Goal: Entertainment & Leisure: Consume media (video, audio)

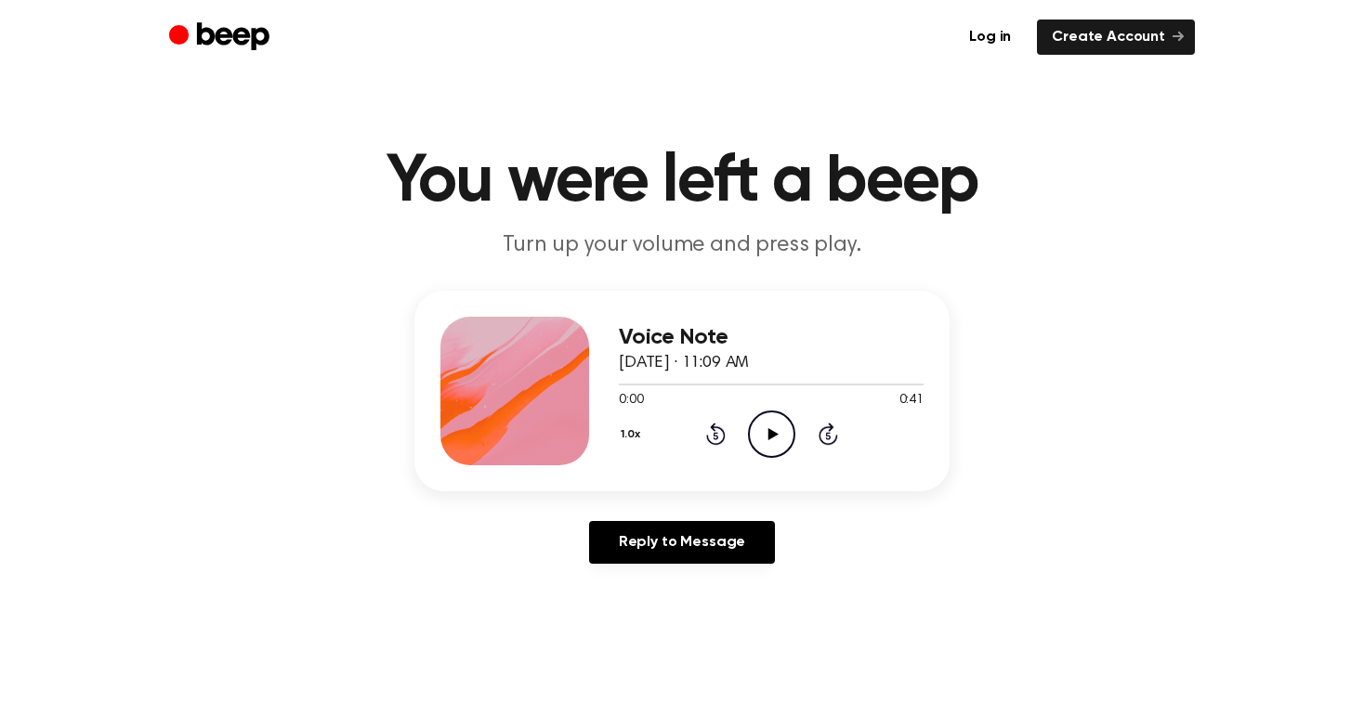
click at [764, 440] on icon "Play Audio" at bounding box center [771, 434] width 47 height 47
click at [644, 430] on button "1.0x" at bounding box center [633, 435] width 29 height 32
click at [652, 610] on span "1.5x" at bounding box center [648, 616] width 23 height 20
click at [748, 432] on icon "Pause Audio" at bounding box center [771, 434] width 47 height 47
click at [784, 428] on icon "Play Audio" at bounding box center [771, 434] width 47 height 47
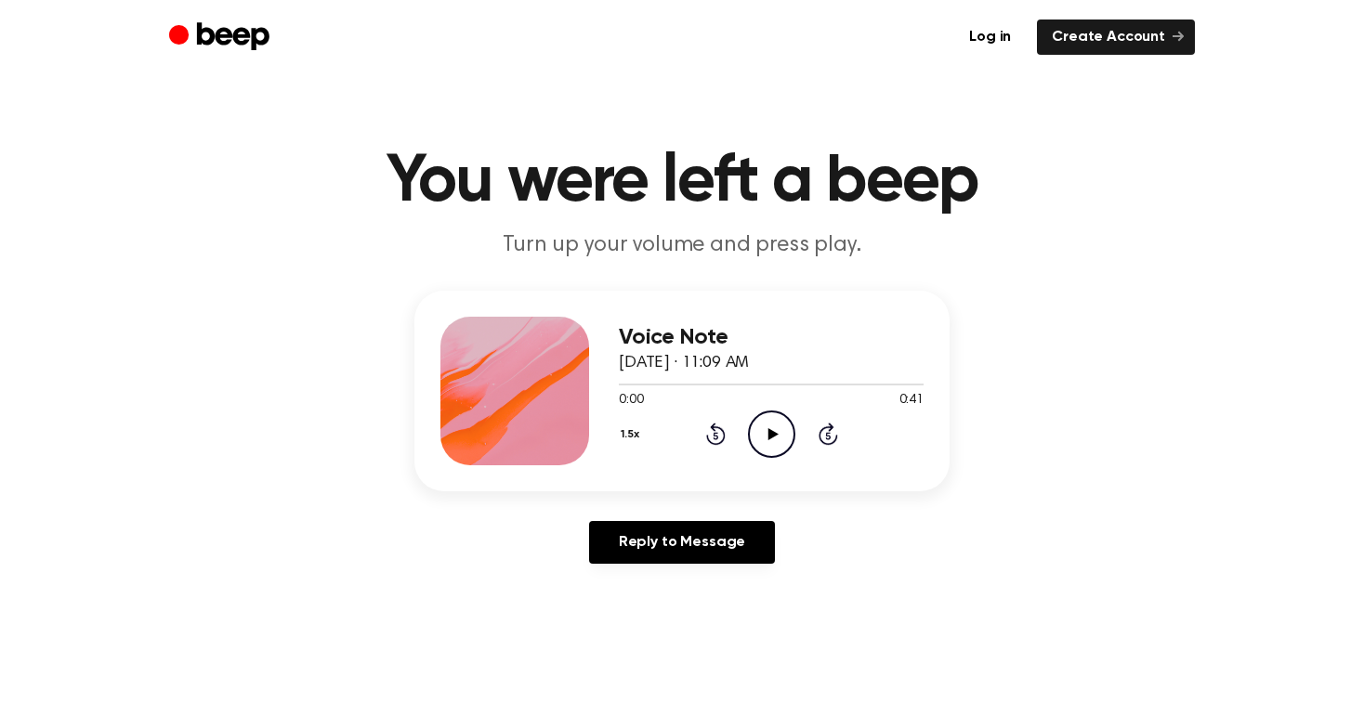
click at [776, 423] on icon "Play Audio" at bounding box center [771, 434] width 47 height 47
click at [783, 426] on icon "Pause Audio" at bounding box center [771, 434] width 47 height 47
